Goal: Transaction & Acquisition: Purchase product/service

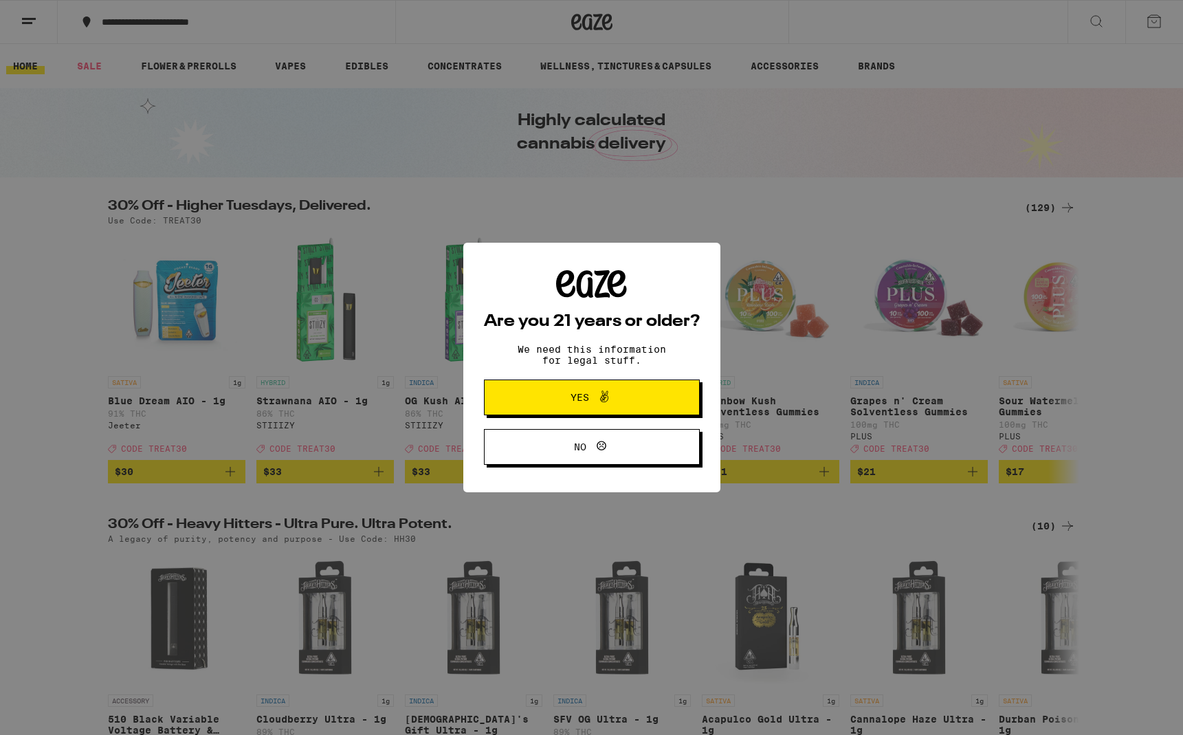
click at [582, 406] on span "Yes" at bounding box center [592, 397] width 105 height 18
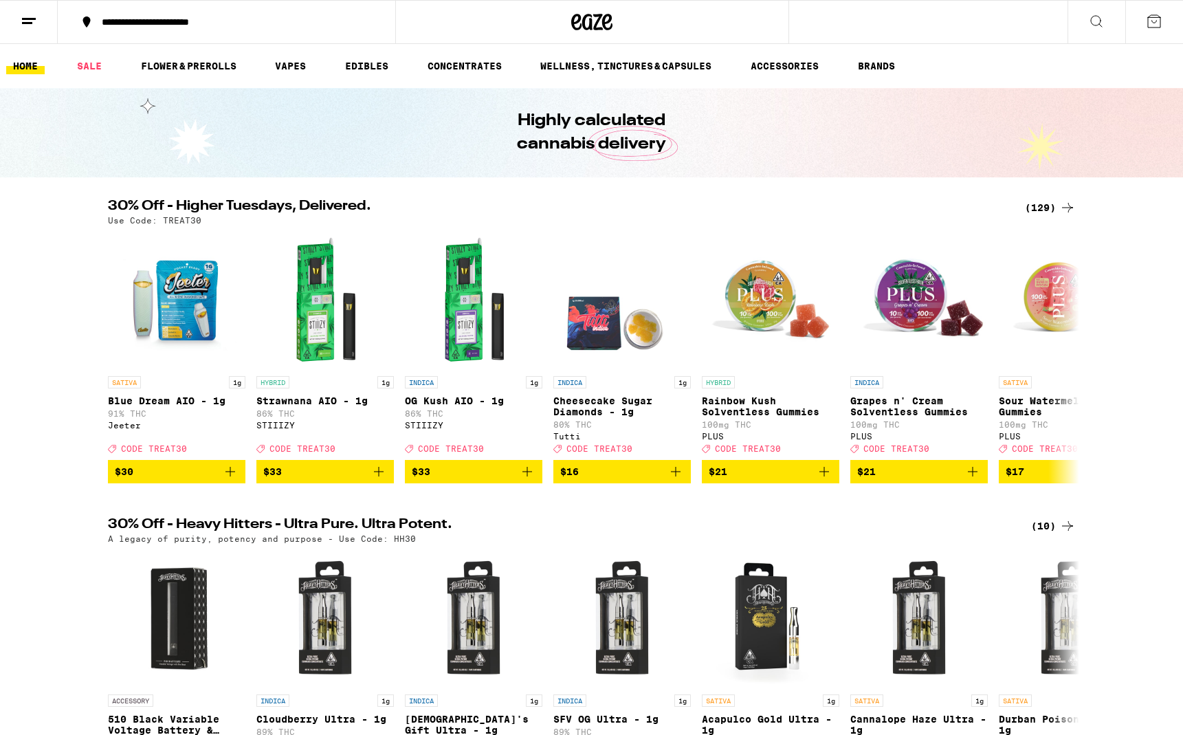
click at [34, 19] on line at bounding box center [29, 19] width 14 height 0
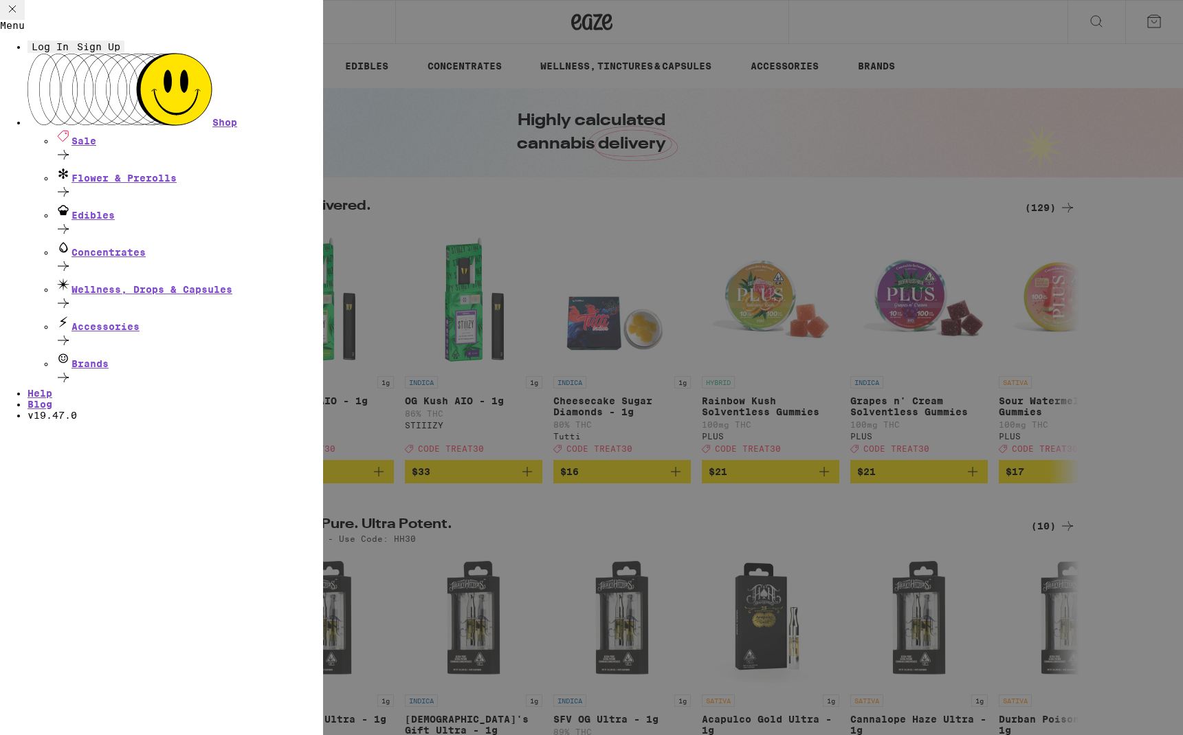
click at [69, 52] on span "Log In" at bounding box center [50, 46] width 37 height 11
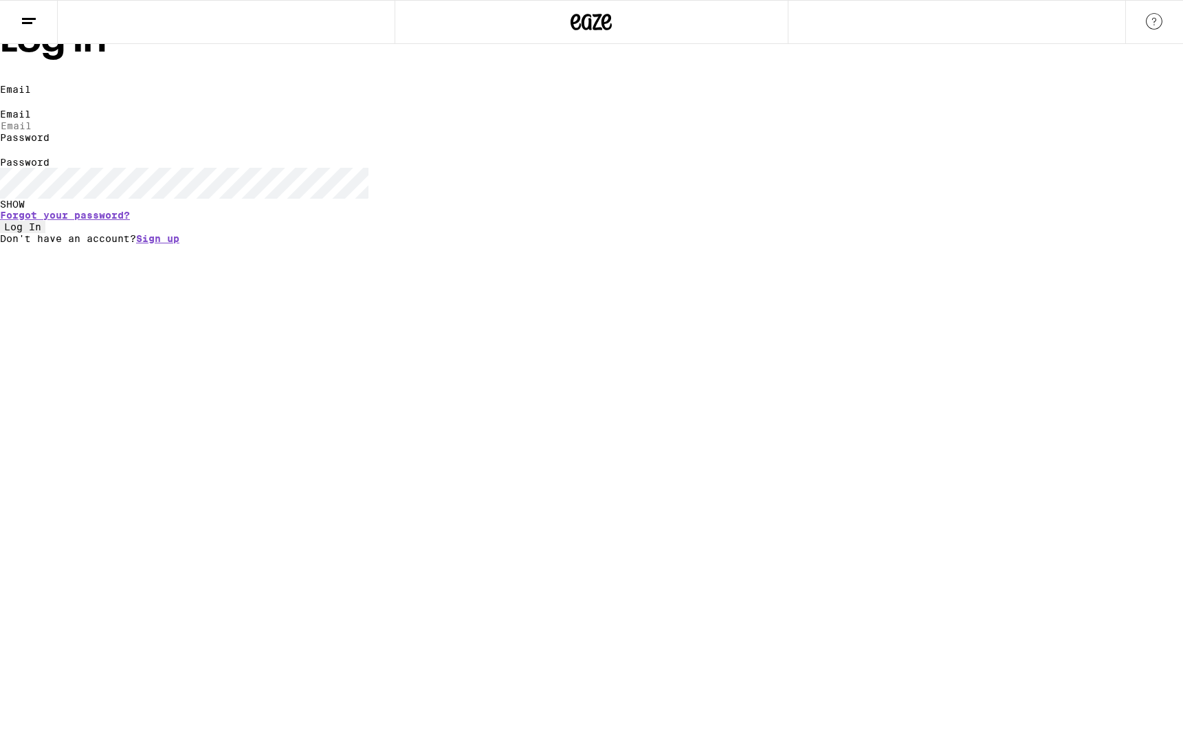
click at [127, 132] on input "Email" at bounding box center [63, 126] width 127 height 12
click at [0, 244] on com-1password-button at bounding box center [0, 244] width 0 height 0
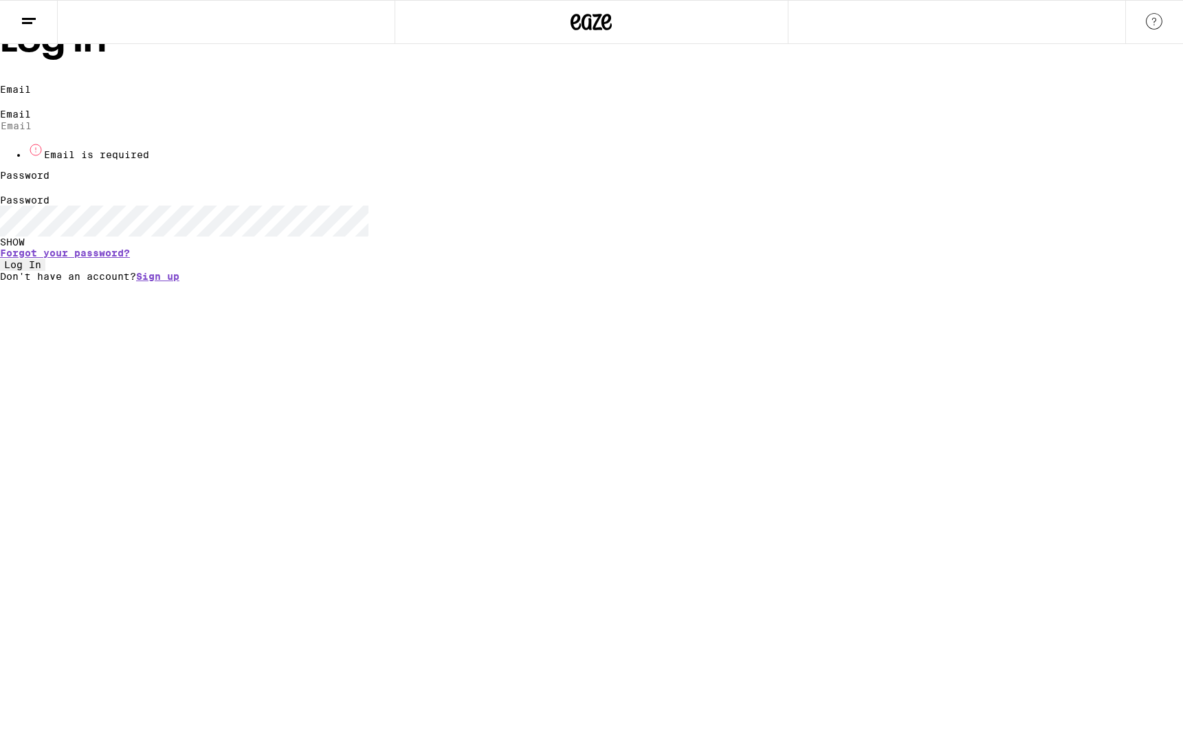
click at [683, 206] on form "Email Email Email is required Password Password SHOW Forgot your password? Log …" at bounding box center [591, 177] width 1183 height 187
click at [127, 132] on input "Email" at bounding box center [63, 126] width 127 height 12
click at [0, 282] on com-1password-button at bounding box center [0, 282] width 0 height 0
type input "[PERSON_NAME][EMAIL_ADDRESS][DOMAIN_NAME]"
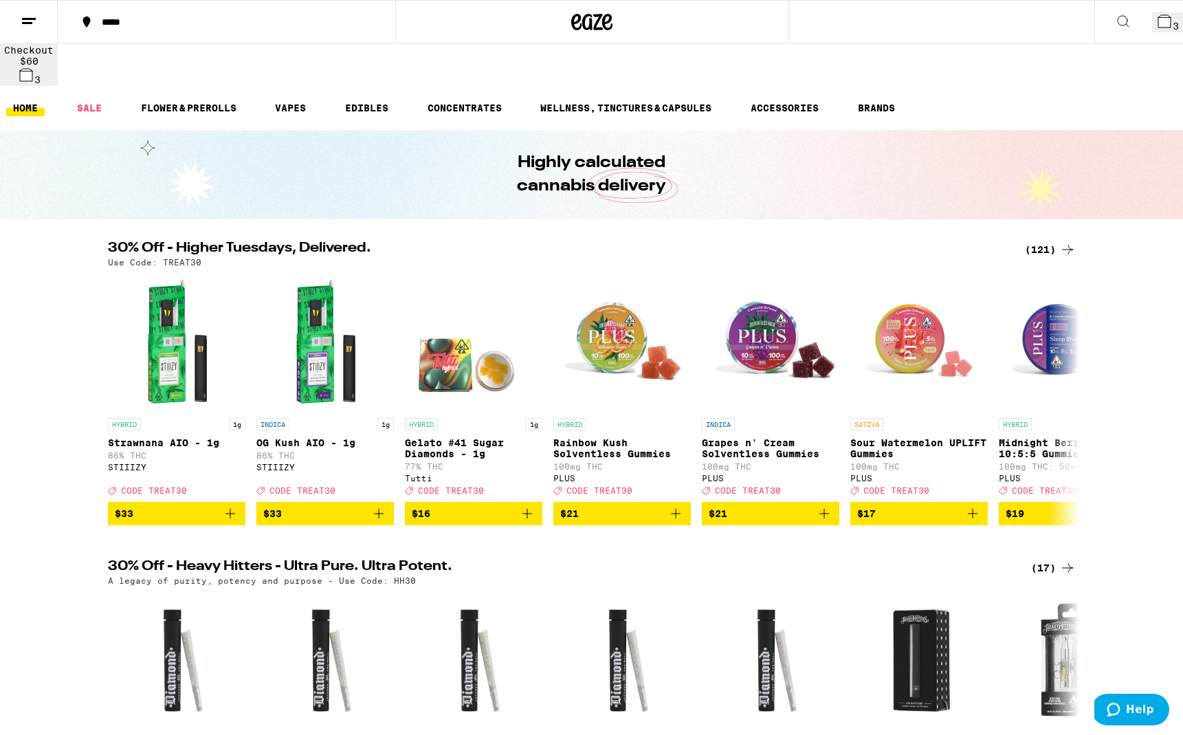
click at [1051, 241] on div "(121)" at bounding box center [1050, 249] width 51 height 17
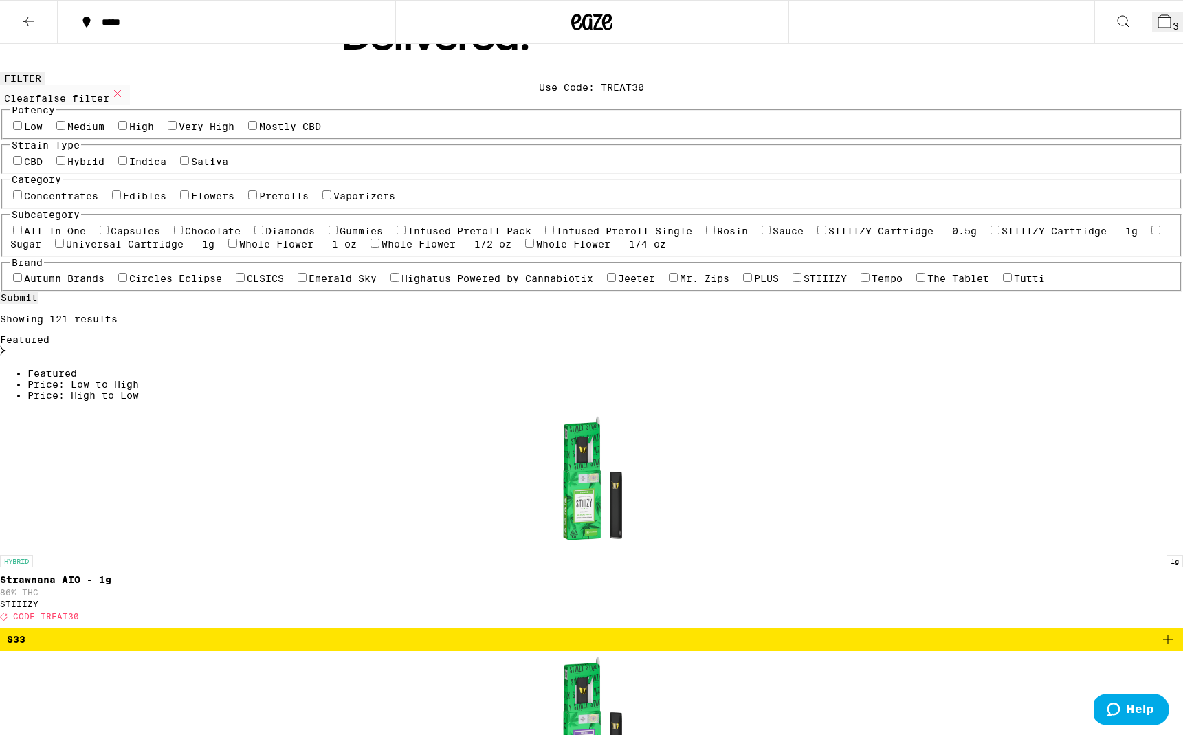
scroll to position [64, 0]
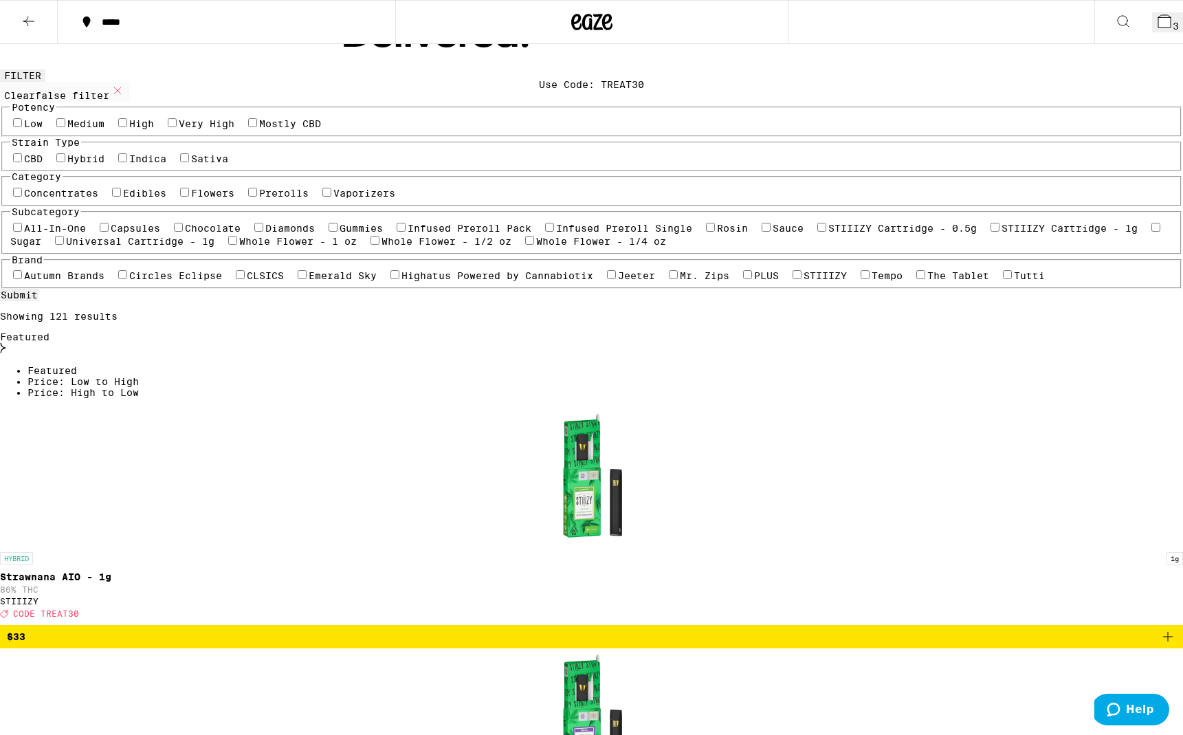
click at [166, 199] on label "Edibles" at bounding box center [144, 193] width 43 height 11
click at [121, 197] on input "Edibles" at bounding box center [116, 192] width 9 height 9
checkbox input "true"
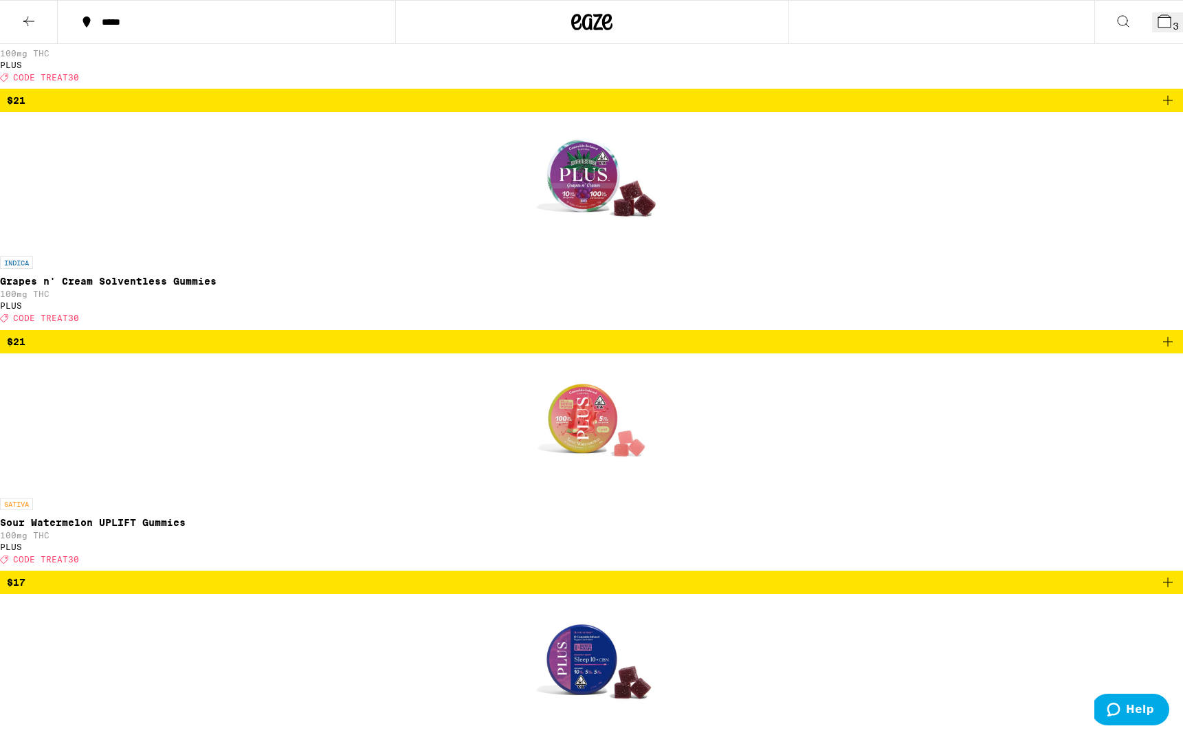
scroll to position [609, 0]
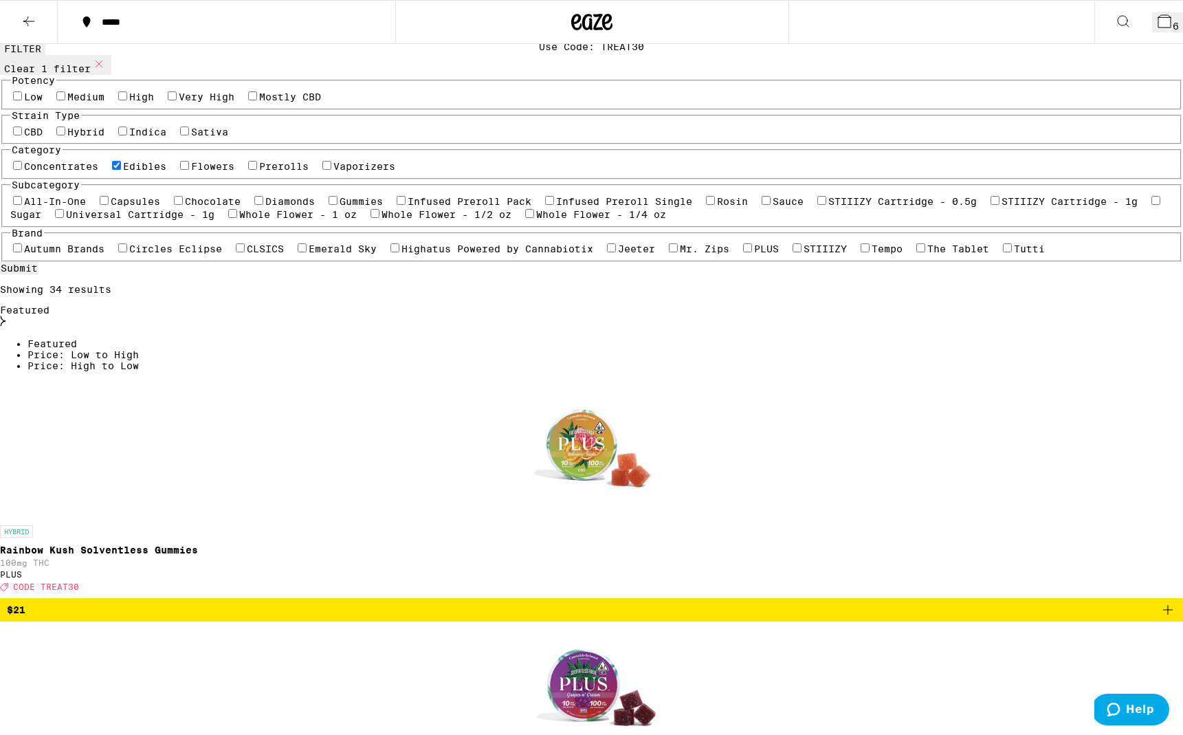
scroll to position [99, 0]
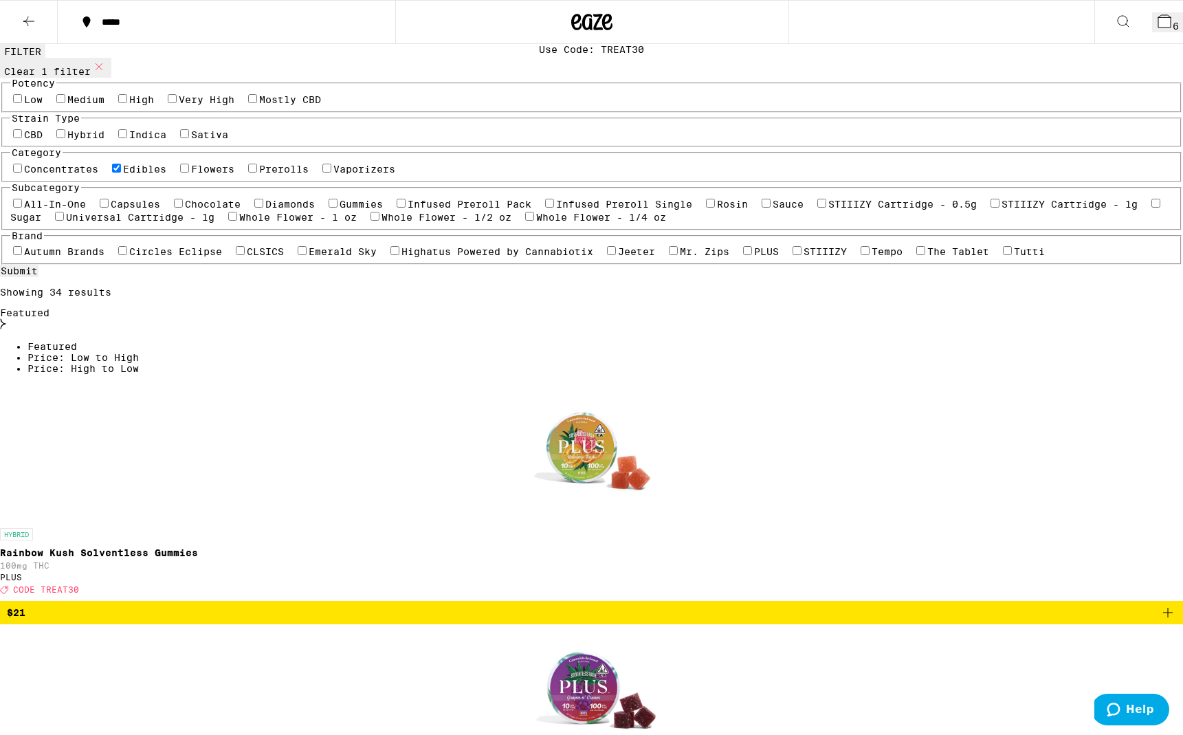
click at [1159, 17] on icon at bounding box center [1165, 21] width 12 height 12
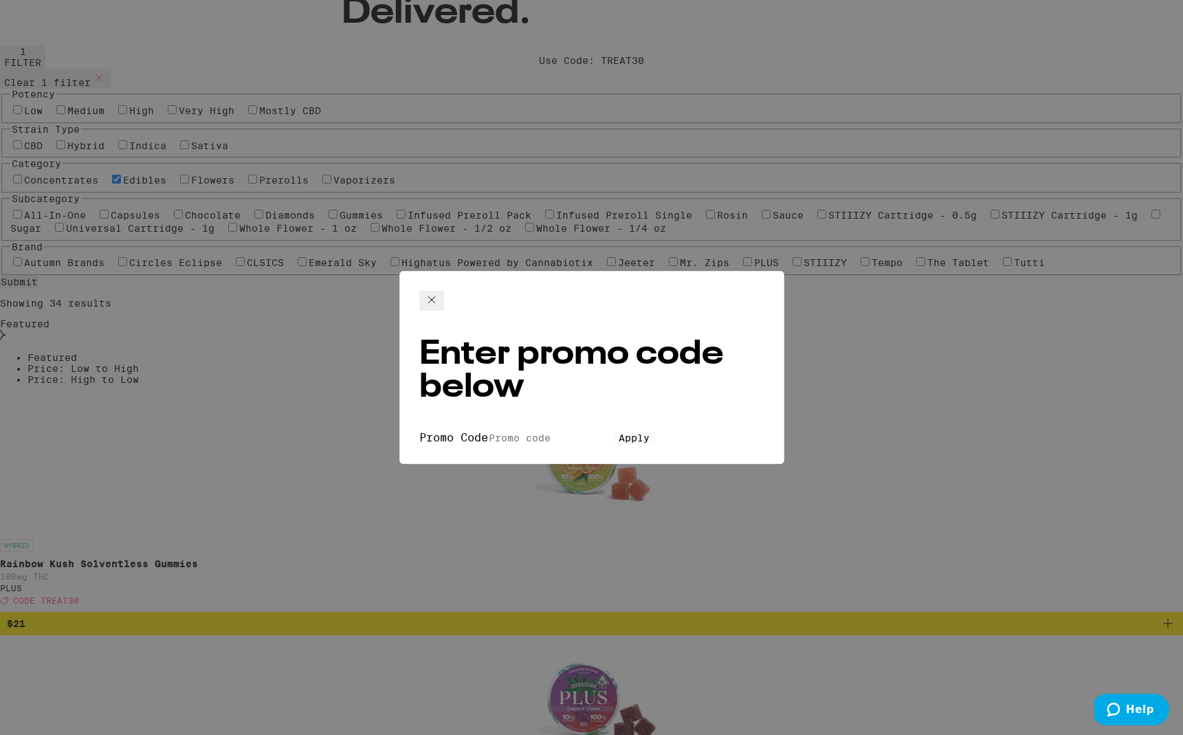
click at [488, 432] on input "Promo Code" at bounding box center [551, 438] width 127 height 12
type input "TREAT30"
click at [615, 432] on button "Apply" at bounding box center [634, 438] width 39 height 12
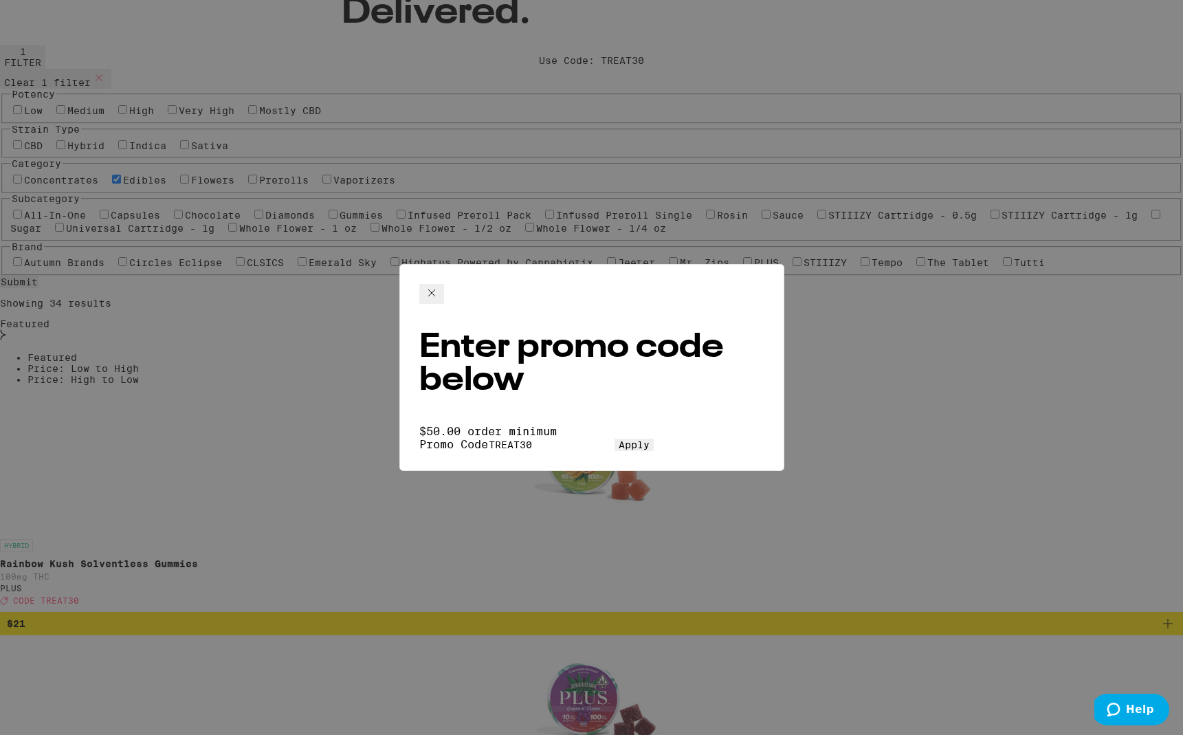
click at [440, 288] on icon at bounding box center [432, 293] width 17 height 17
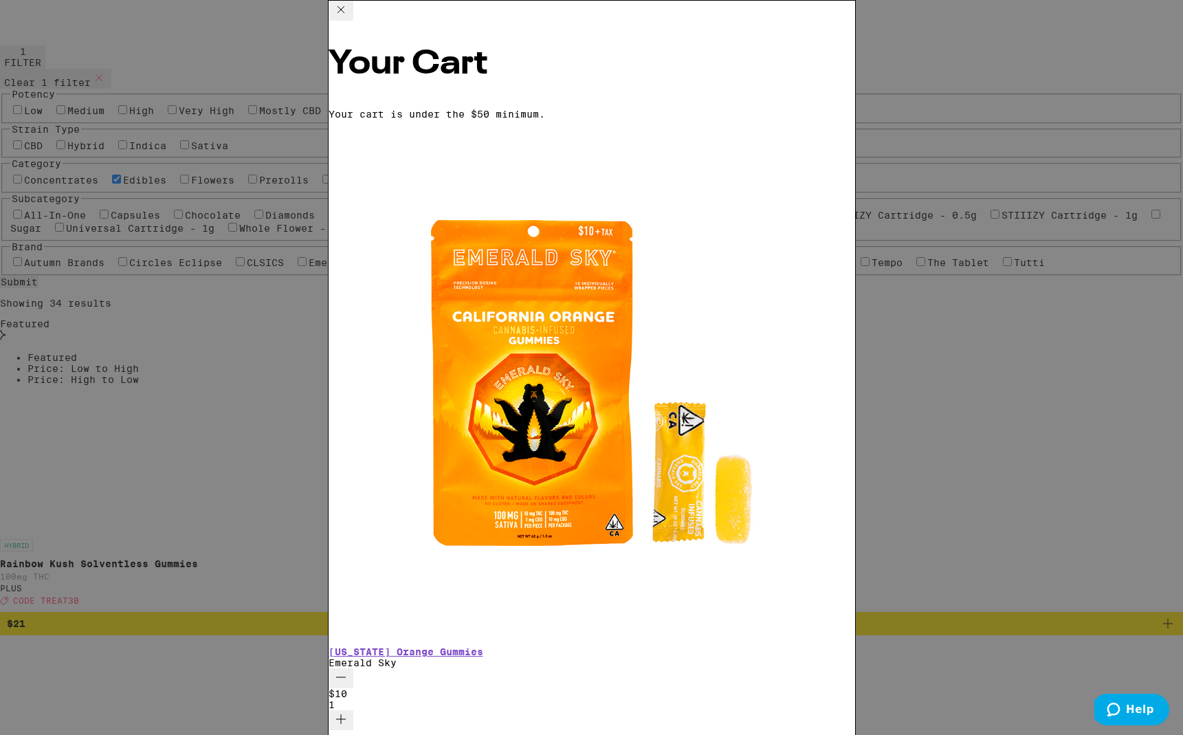
click at [349, 17] on icon at bounding box center [341, 9] width 17 height 17
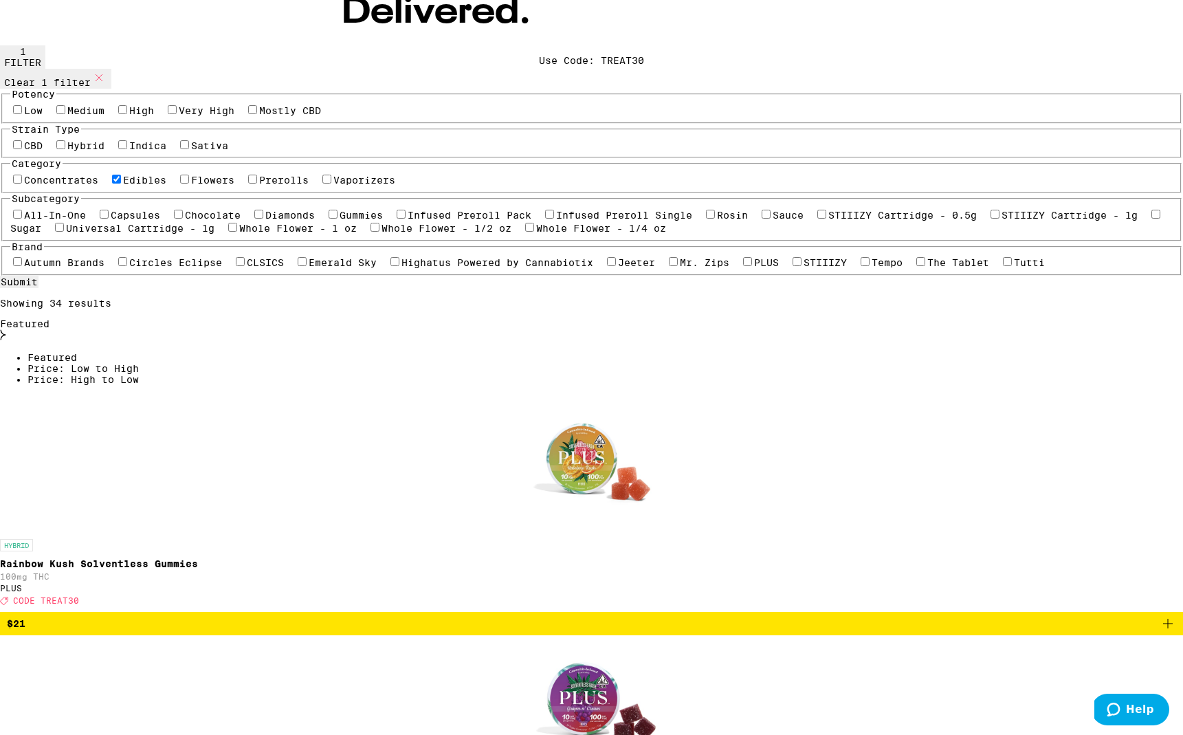
click at [376, 558] on p "Rainbow Kush Solventless Gummies" at bounding box center [591, 563] width 1183 height 11
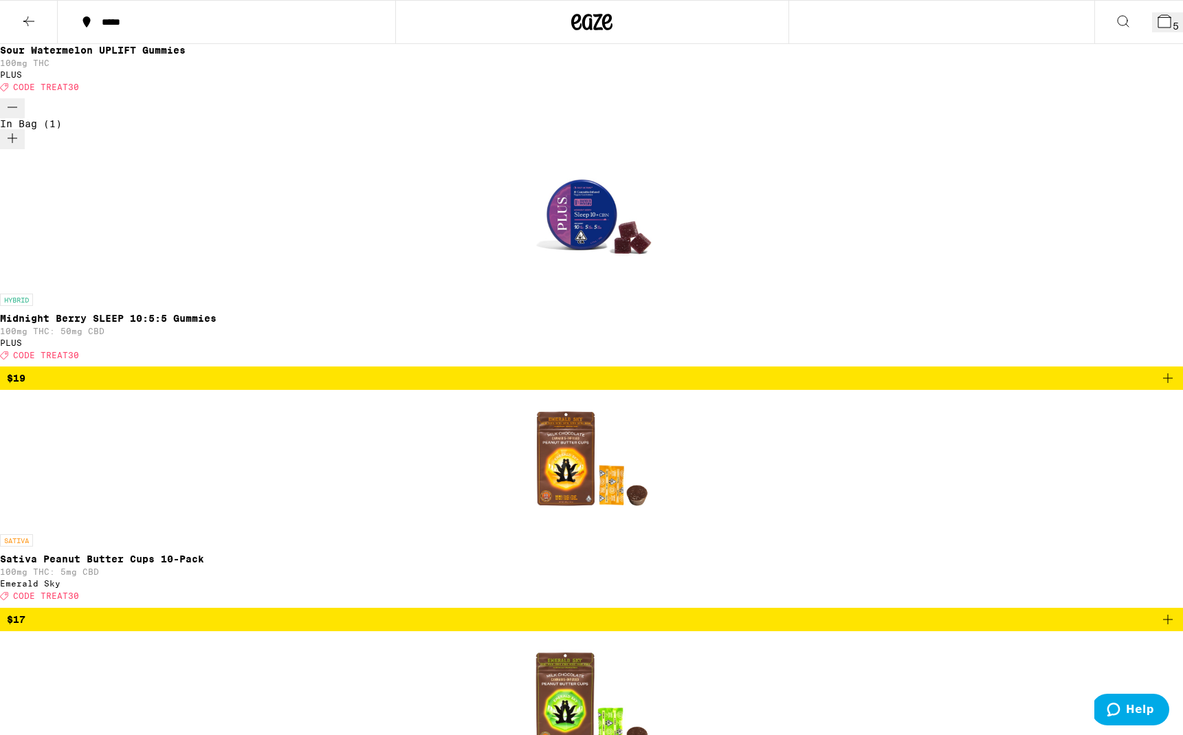
scroll to position [1111, 0]
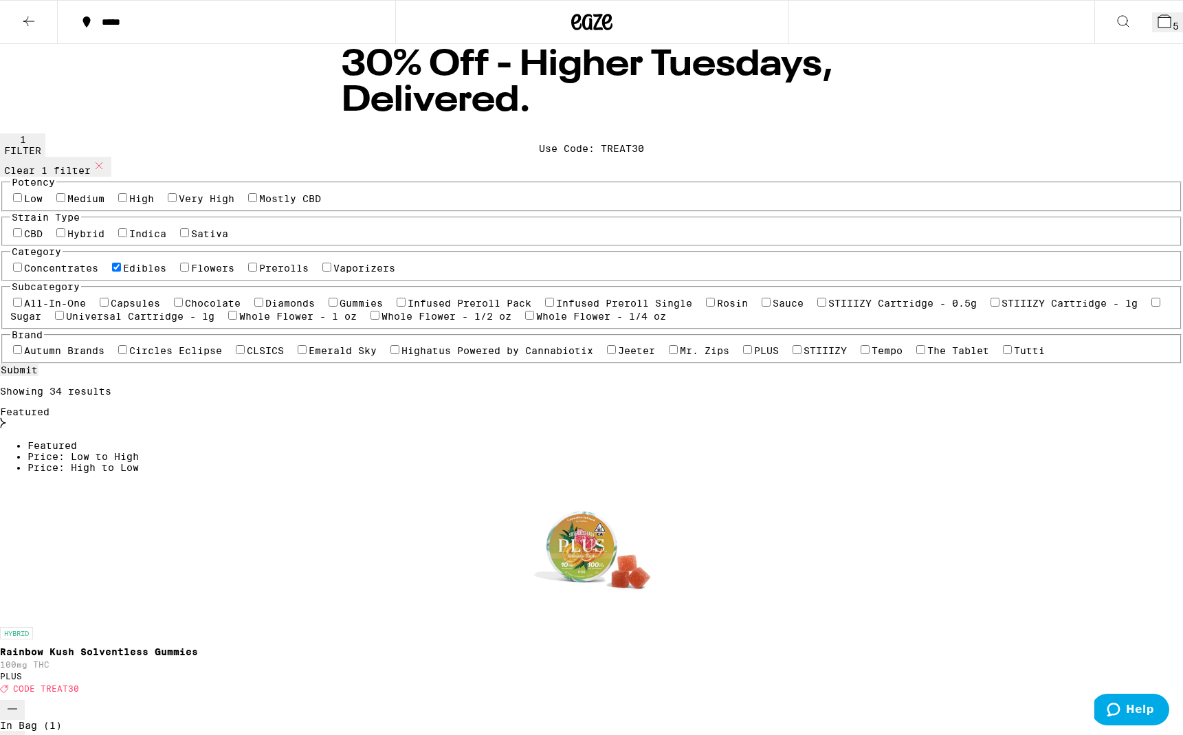
click at [1173, 22] on span "5" at bounding box center [1176, 26] width 6 height 11
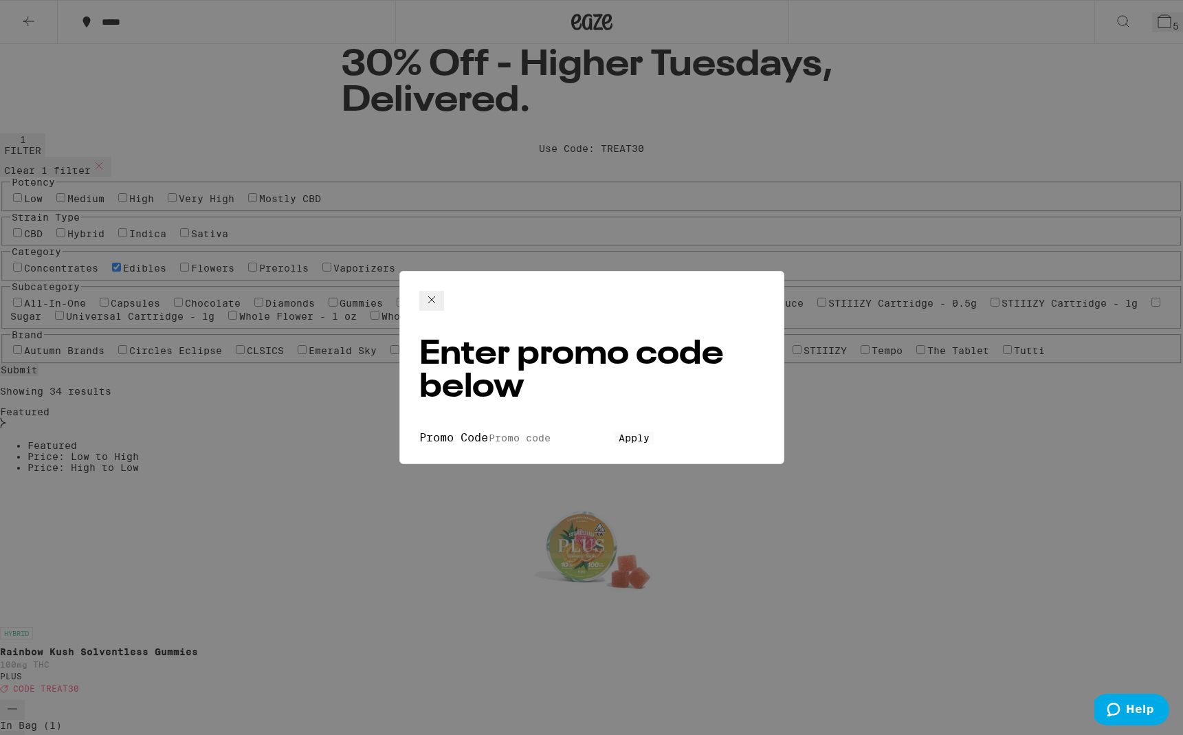
click at [488, 432] on input "Promo Code" at bounding box center [551, 438] width 127 height 12
type input "TREAT30"
click at [615, 432] on button "Apply" at bounding box center [634, 438] width 39 height 12
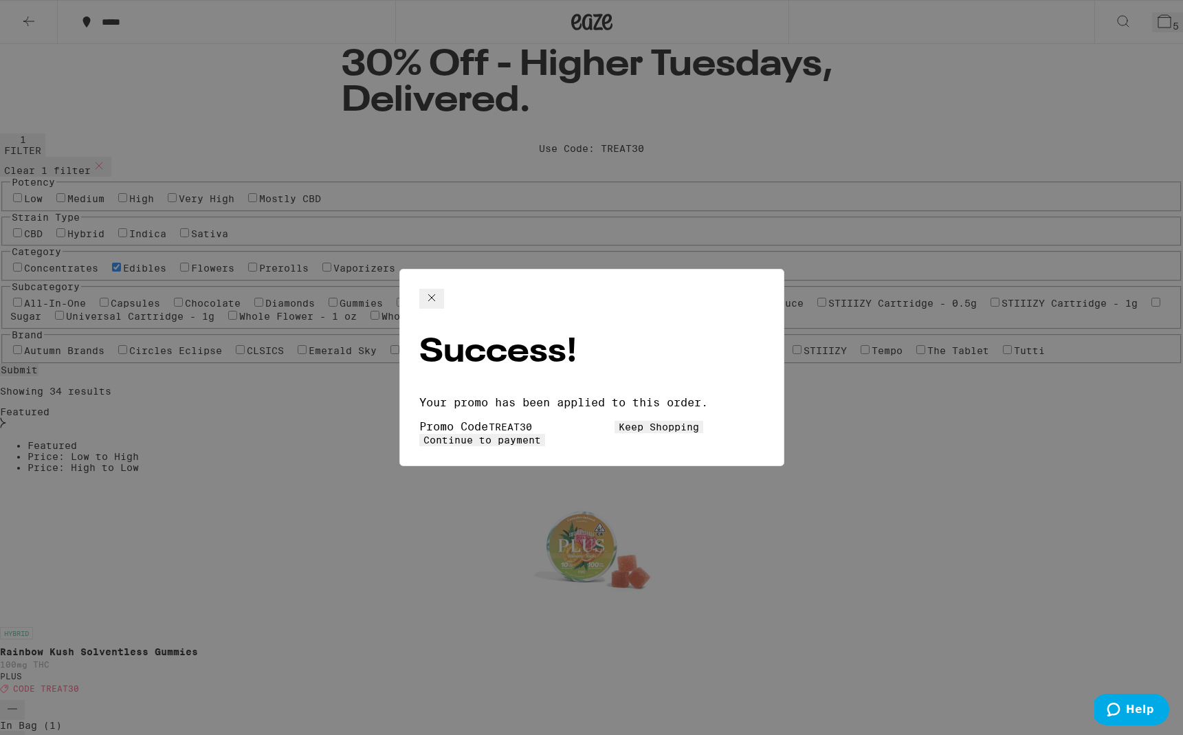
click at [541, 435] on span "Continue to payment" at bounding box center [483, 440] width 118 height 11
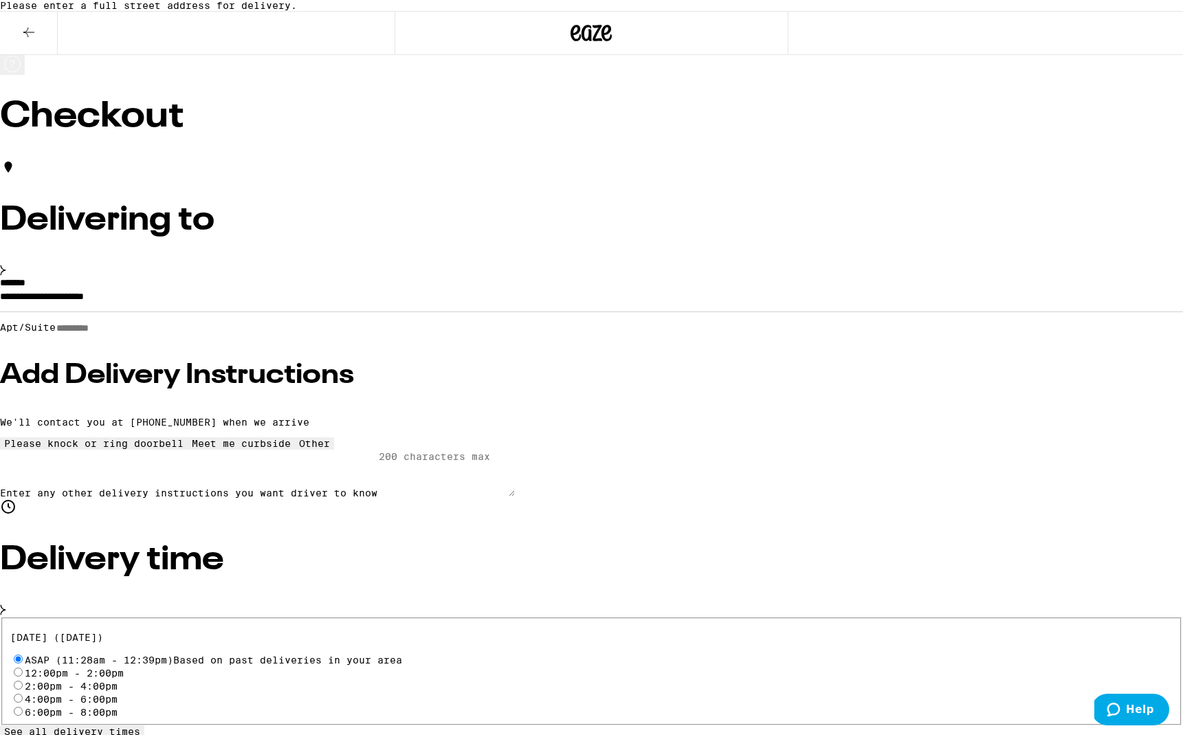
click at [225, 309] on input "**********" at bounding box center [591, 299] width 1183 height 23
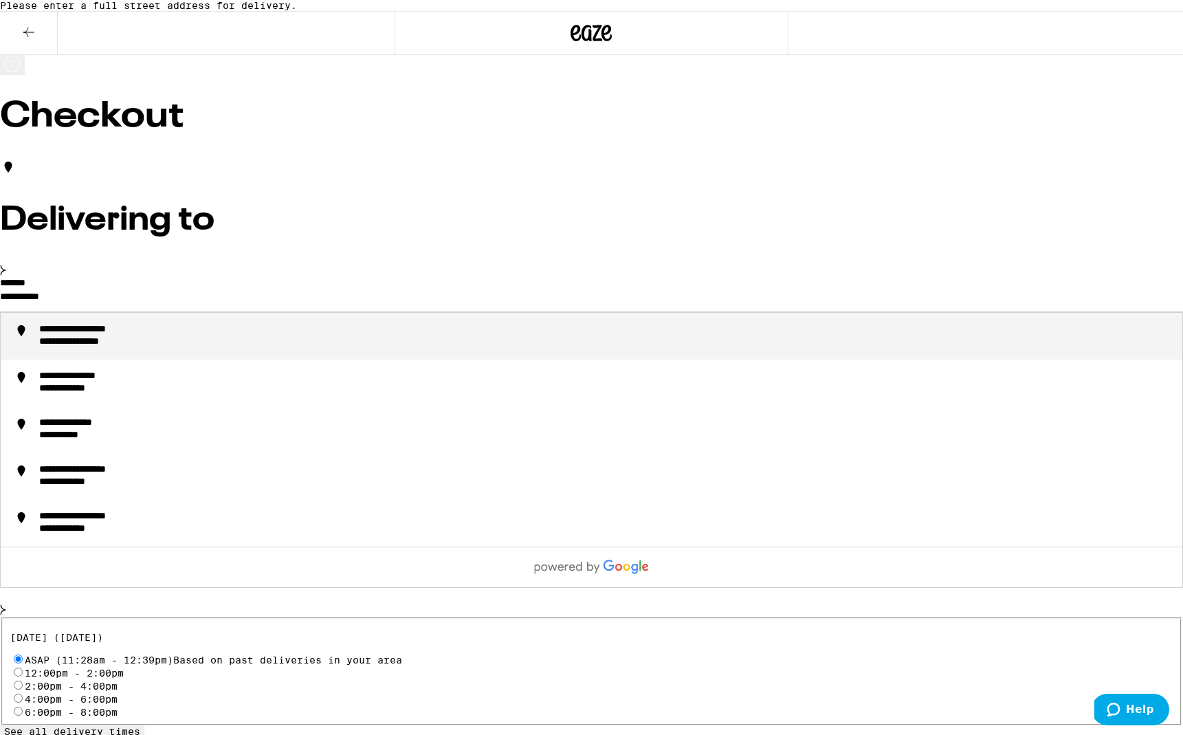
drag, startPoint x: 266, startPoint y: 344, endPoint x: 281, endPoint y: 352, distance: 16.6
click at [157, 336] on div "**********" at bounding box center [98, 330] width 118 height 12
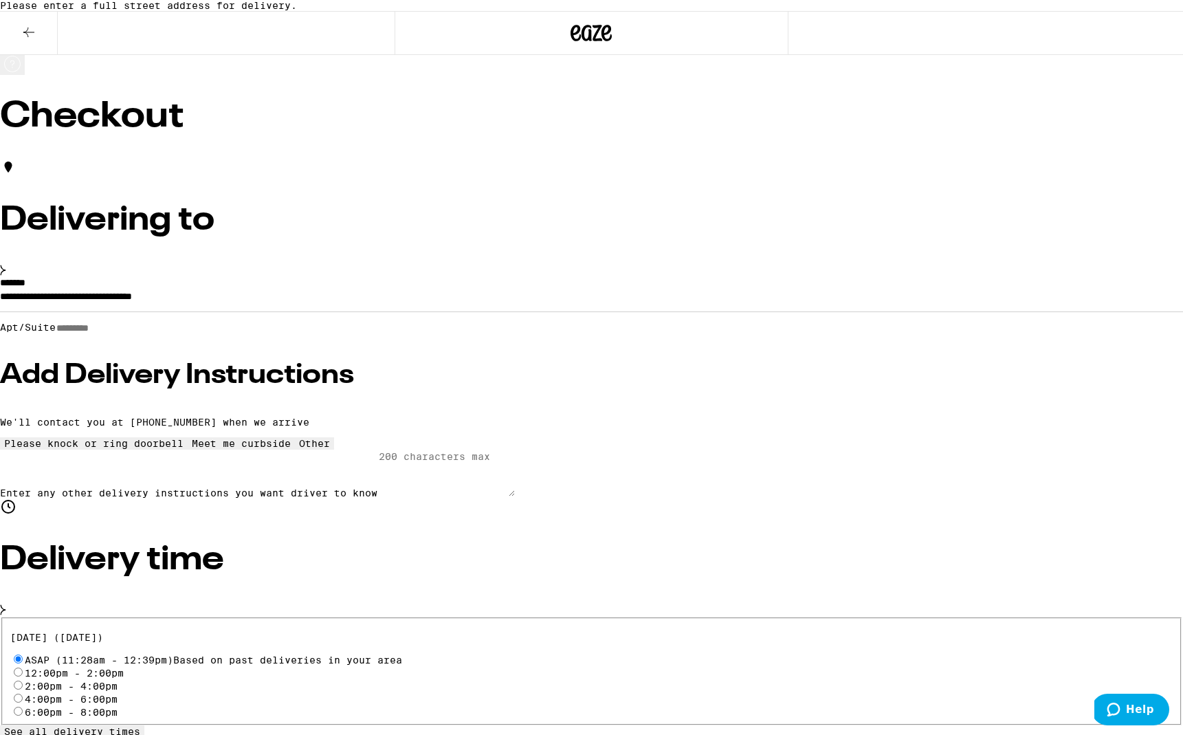
type input "**********"
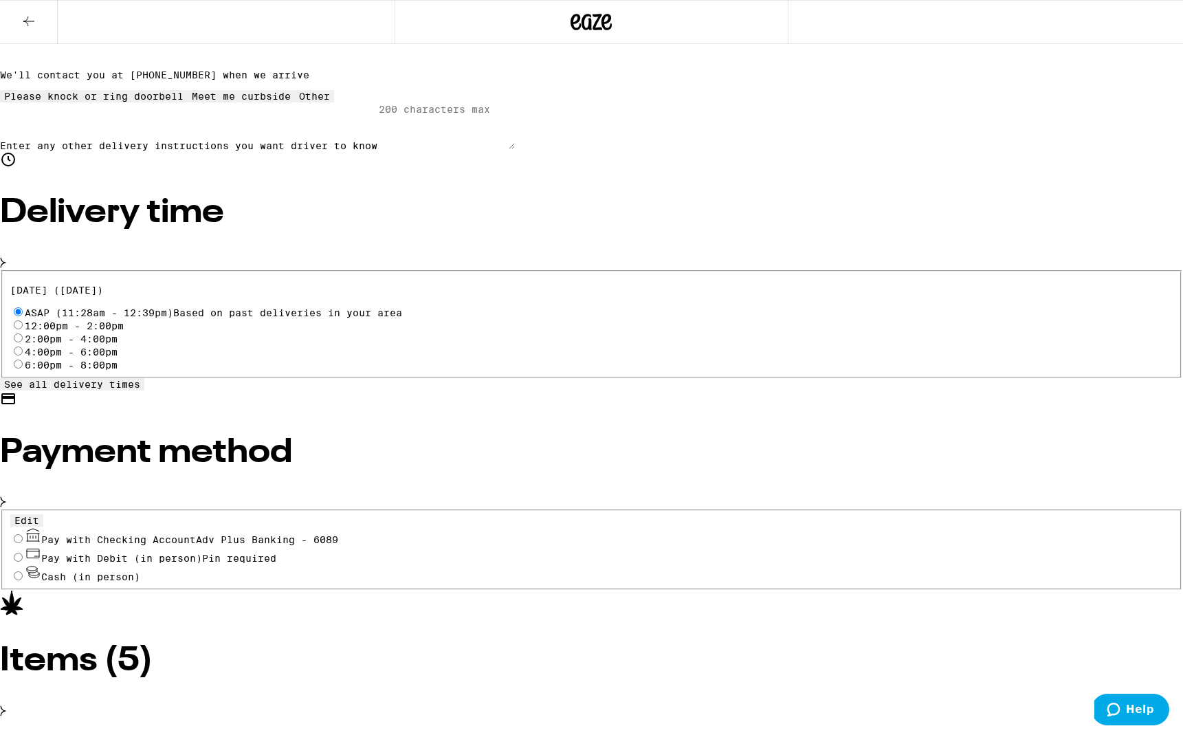
scroll to position [300, 0]
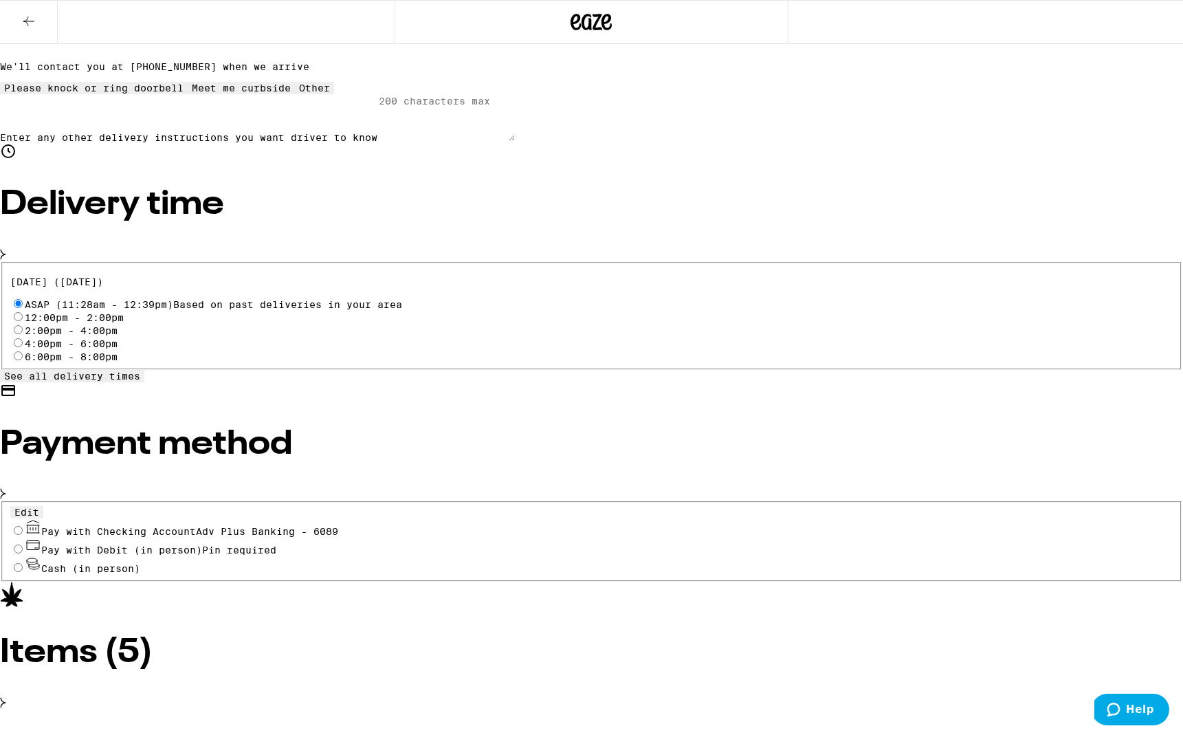
click at [23, 526] on input "Pay with Checking Account Adv Plus Banking - 6089" at bounding box center [18, 530] width 9 height 9
radio input "true"
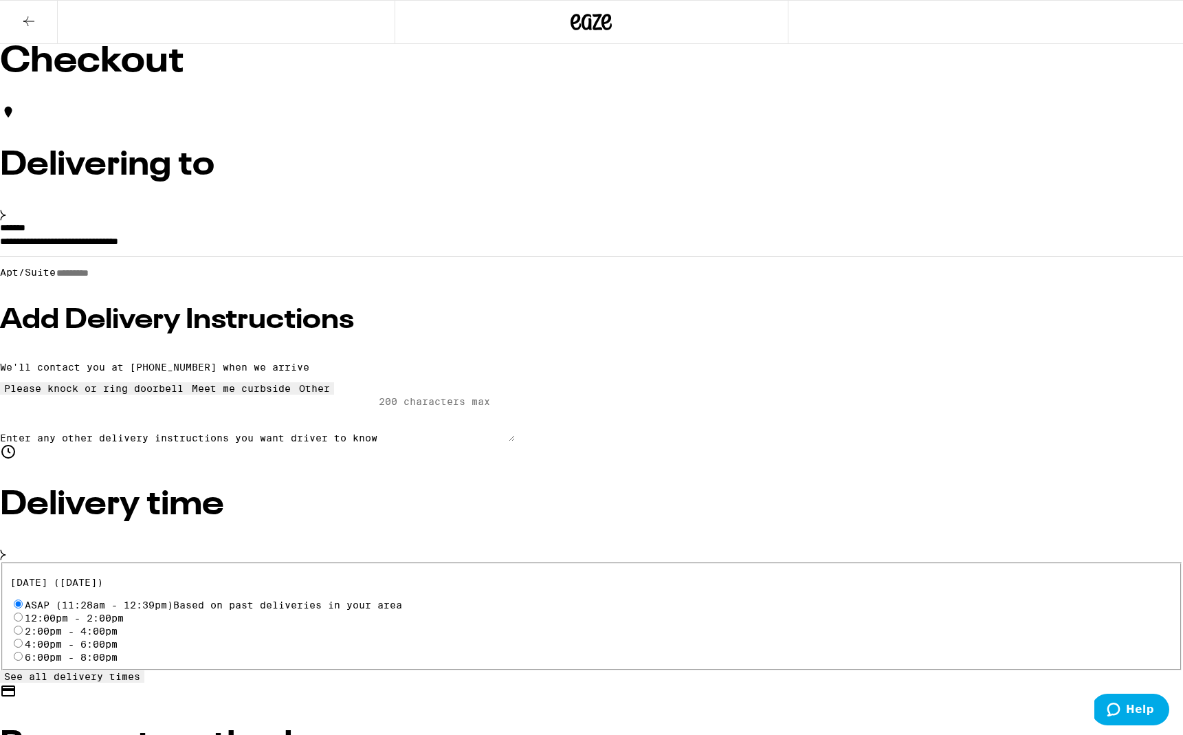
scroll to position [0, 0]
click at [27, 16] on icon at bounding box center [29, 21] width 17 height 17
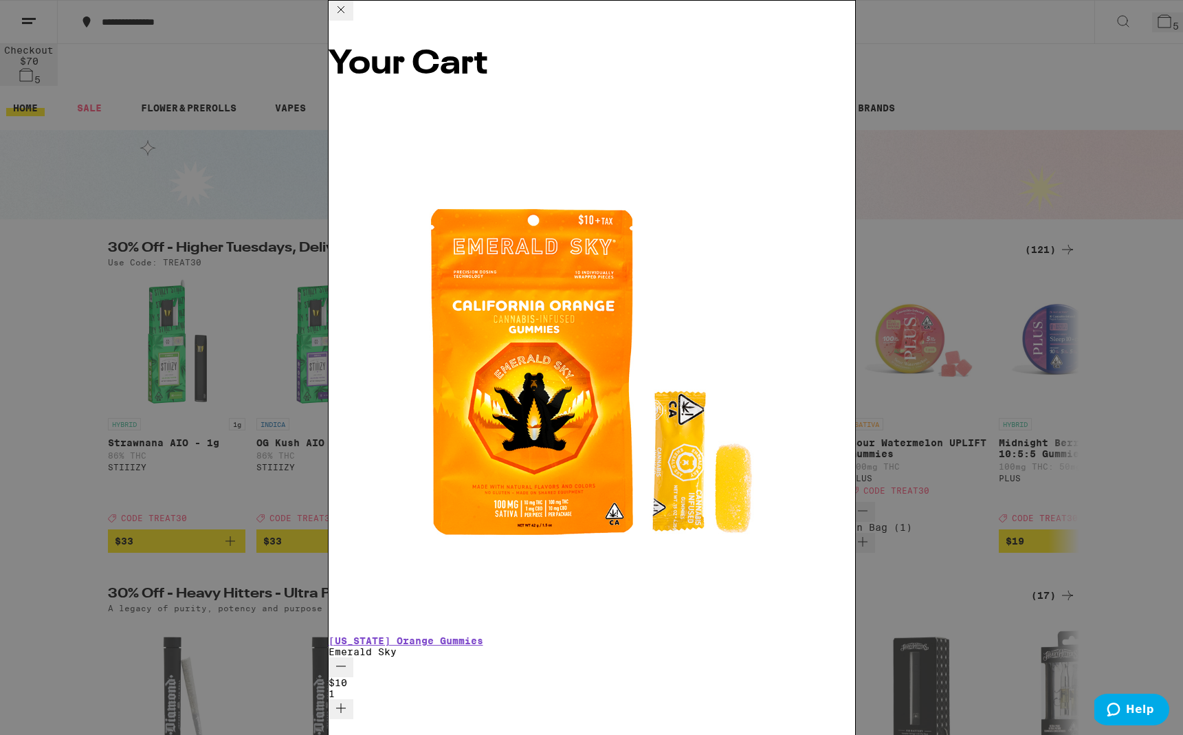
click at [344, 13] on icon at bounding box center [341, 9] width 7 height 7
click at [832, 29] on div "Your Cart [US_STATE] Orange Gummies Emerald Sky $10 1 Sour Watermelon UPLIFT Gu…" at bounding box center [591, 367] width 1183 height 735
click at [135, 547] on div "Your Cart [US_STATE] Orange Gummies Emerald Sky $10 1 Sour Watermelon UPLIFT Gu…" at bounding box center [591, 367] width 1183 height 735
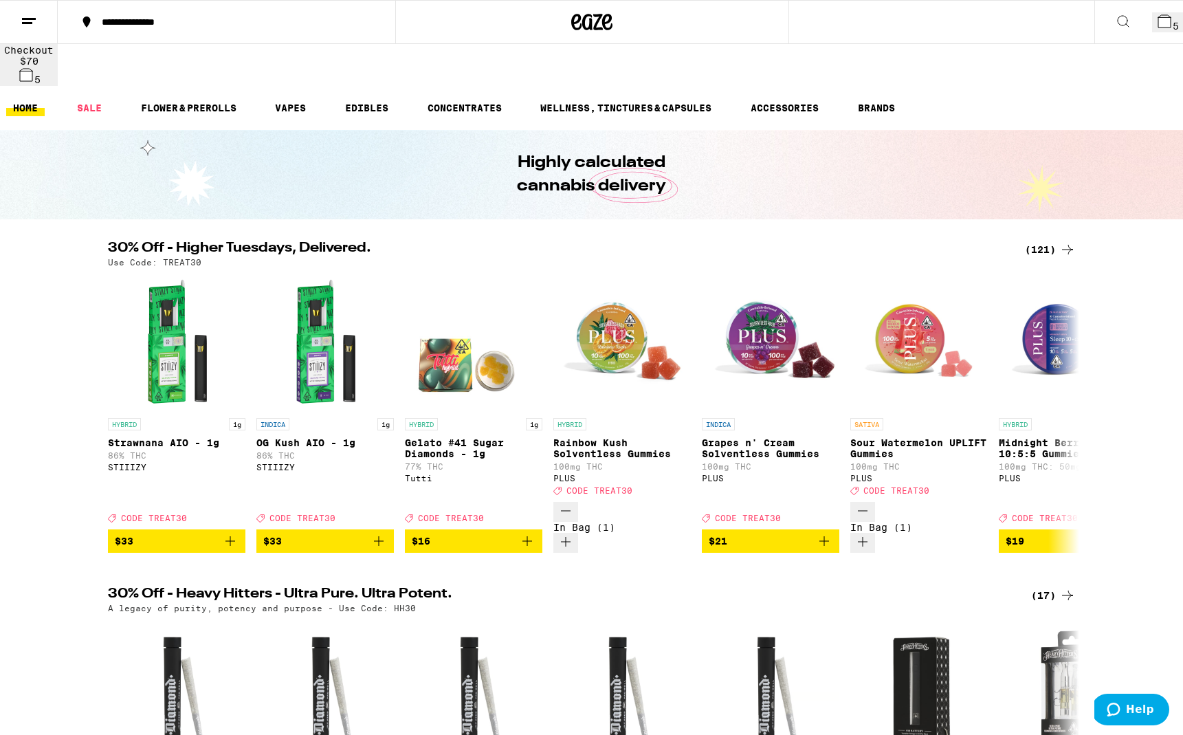
click at [1038, 241] on div "(121)" at bounding box center [1050, 249] width 51 height 17
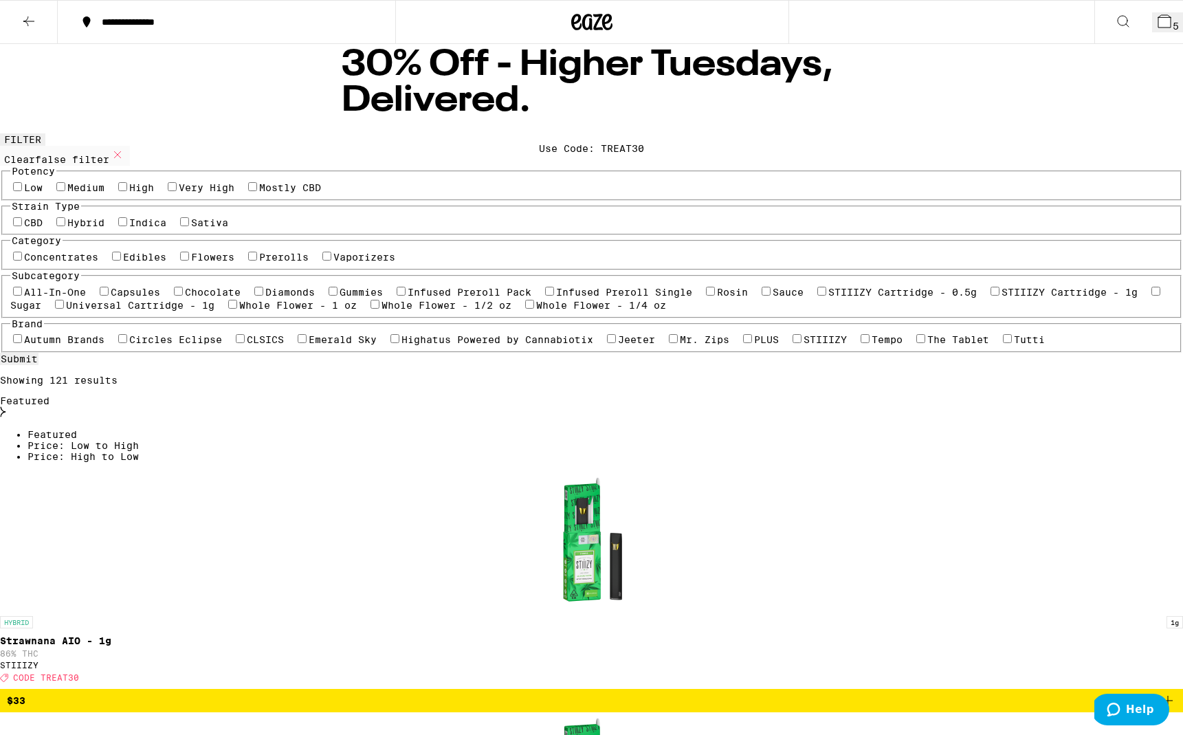
click at [166, 263] on label "Edibles" at bounding box center [144, 257] width 43 height 11
click at [121, 261] on input "Edibles" at bounding box center [116, 256] width 9 height 9
checkbox input "true"
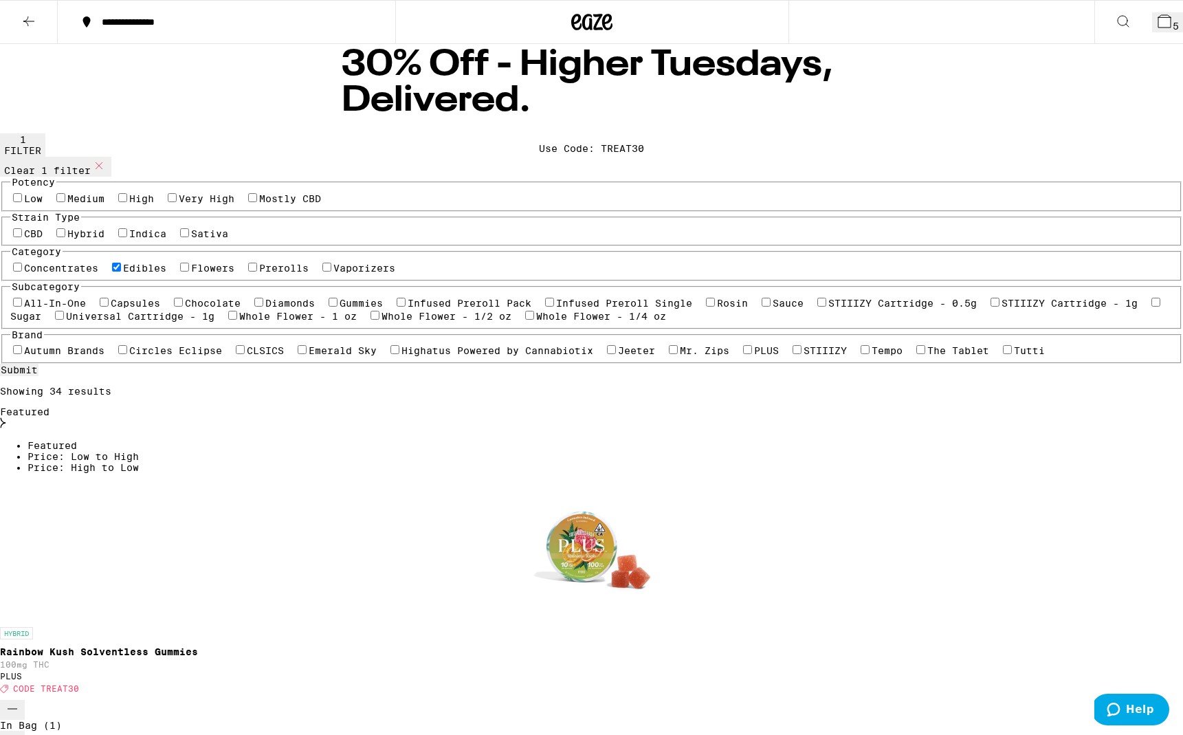
click at [43, 239] on label "CBD" at bounding box center [33, 233] width 19 height 11
click at [22, 237] on input "CBD" at bounding box center [17, 232] width 9 height 9
checkbox input "true"
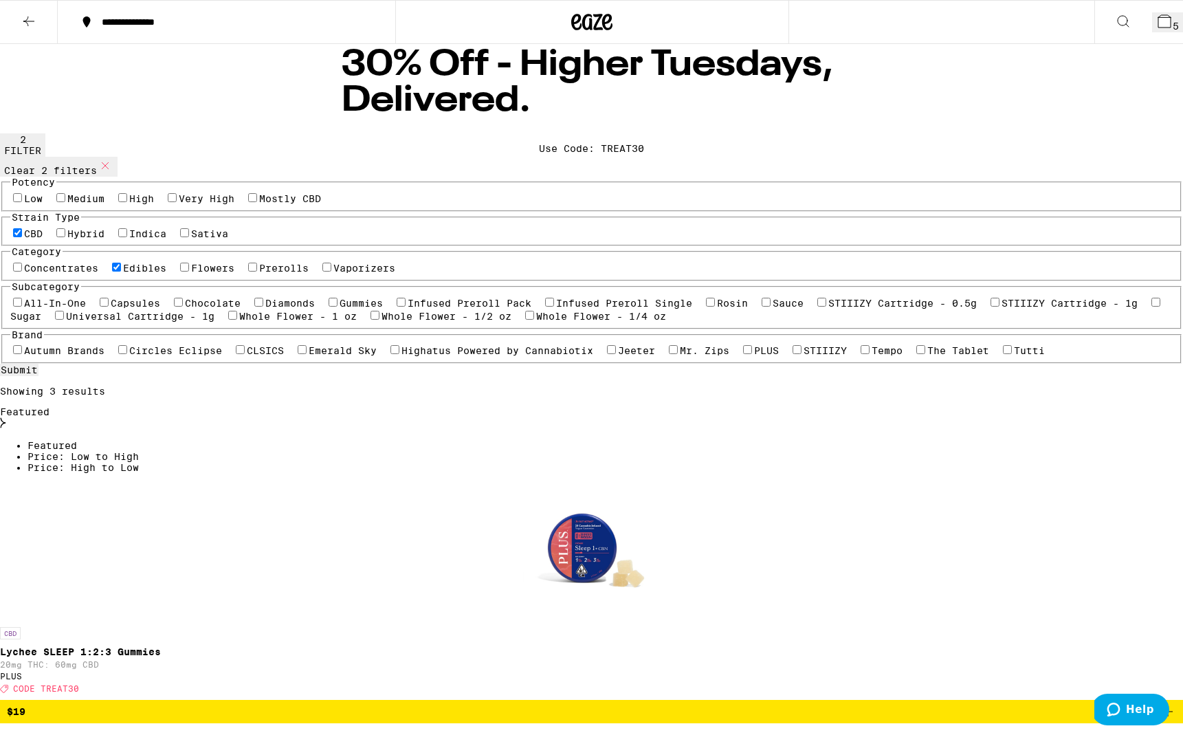
click at [1152, 27] on button "6" at bounding box center [1167, 22] width 31 height 20
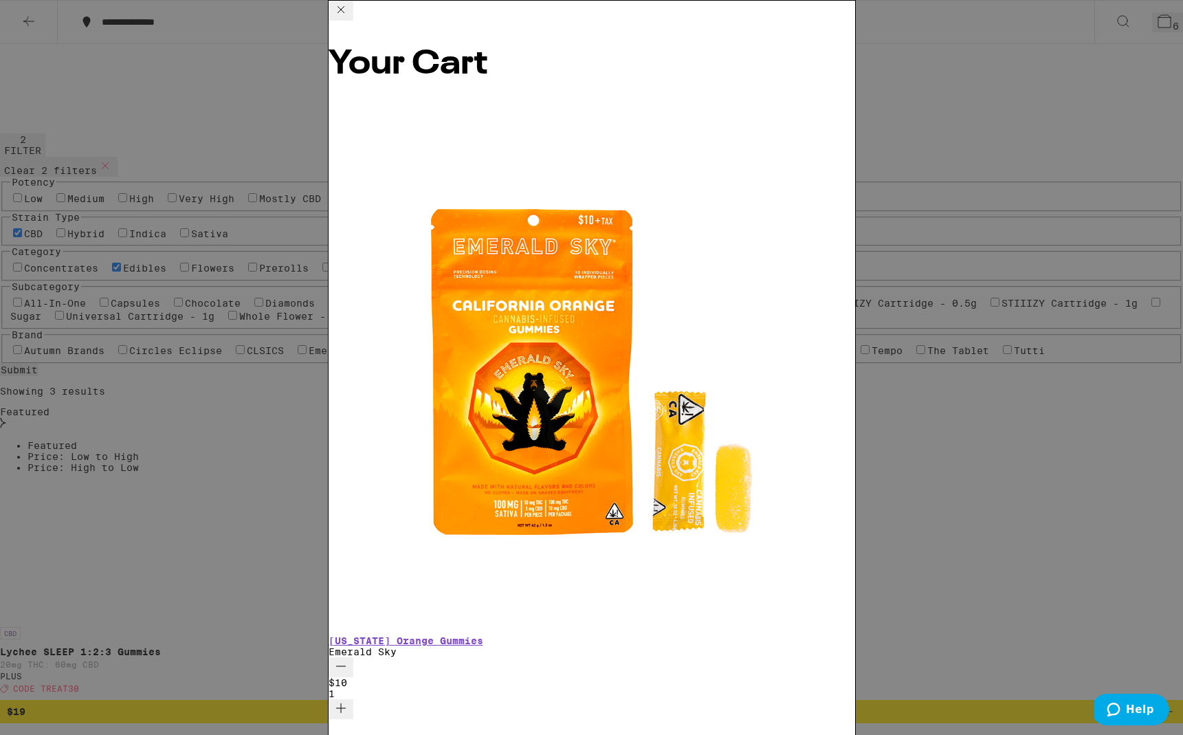
scroll to position [124, 0]
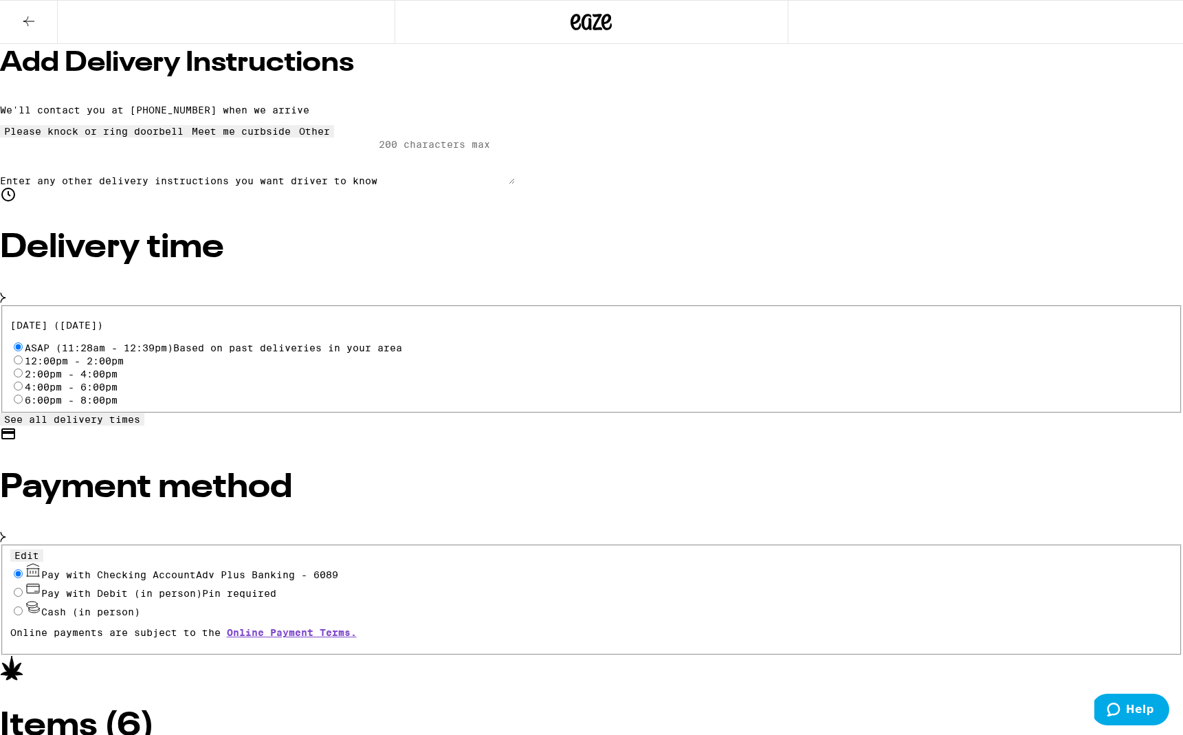
scroll to position [182, 0]
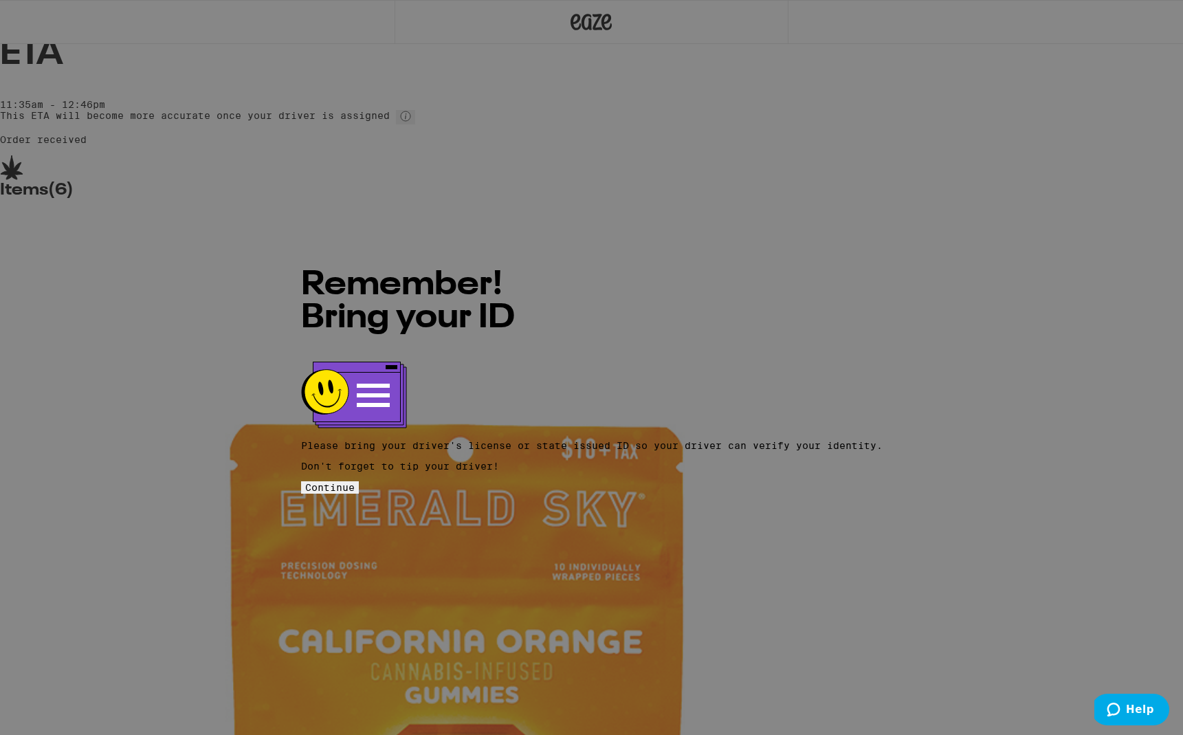
click at [355, 482] on span "Continue" at bounding box center [330, 487] width 50 height 11
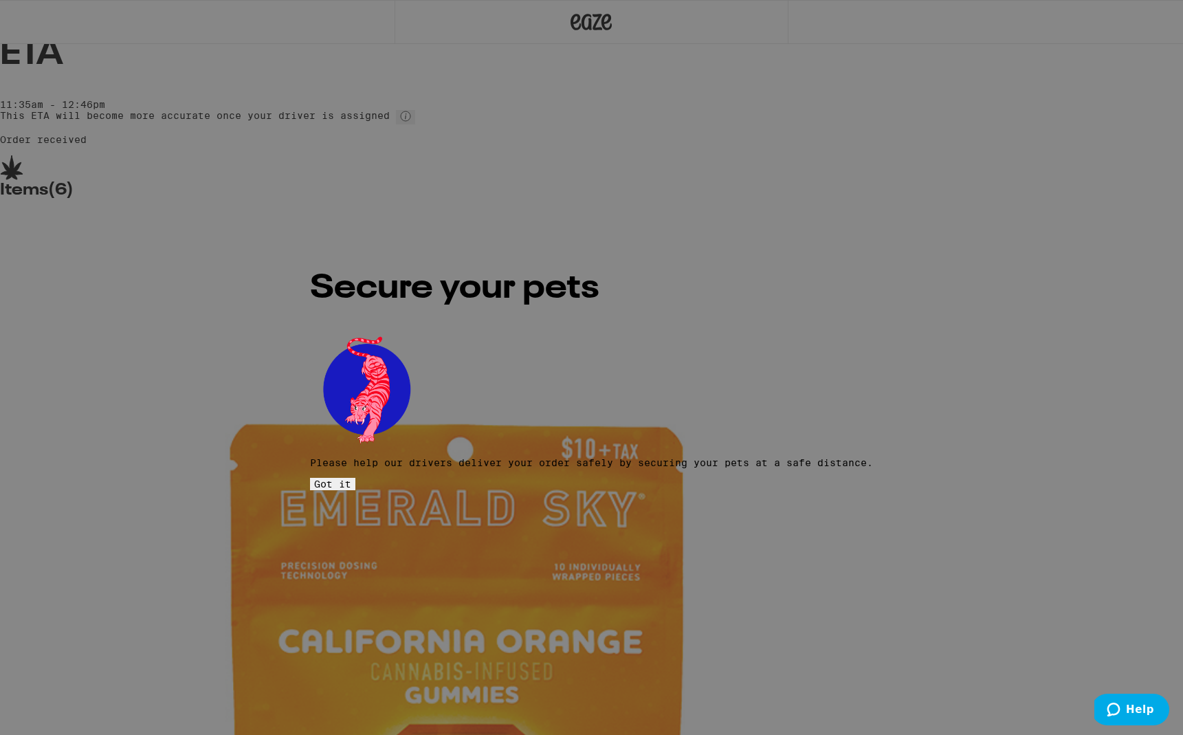
click at [351, 479] on span "Got it" at bounding box center [332, 484] width 37 height 11
